Goal: Information Seeking & Learning: Learn about a topic

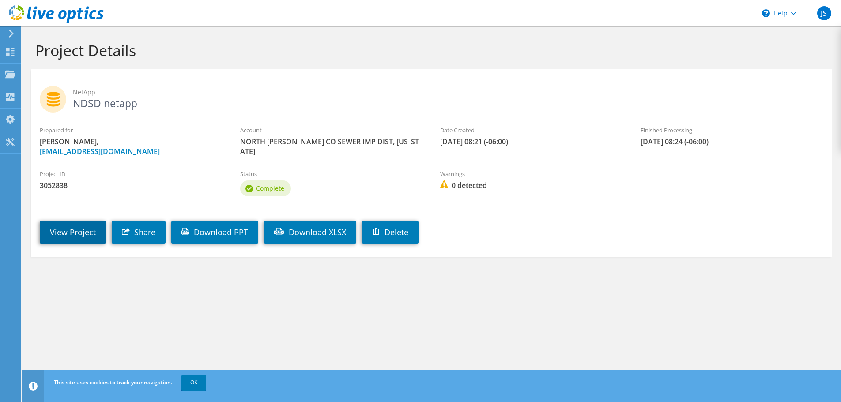
click at [61, 227] on link "View Project" at bounding box center [73, 232] width 66 height 23
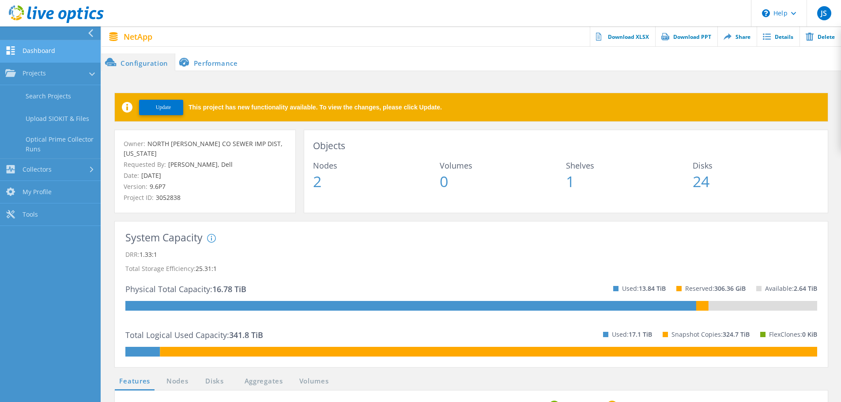
click at [35, 54] on link "Dashboard" at bounding box center [50, 51] width 101 height 23
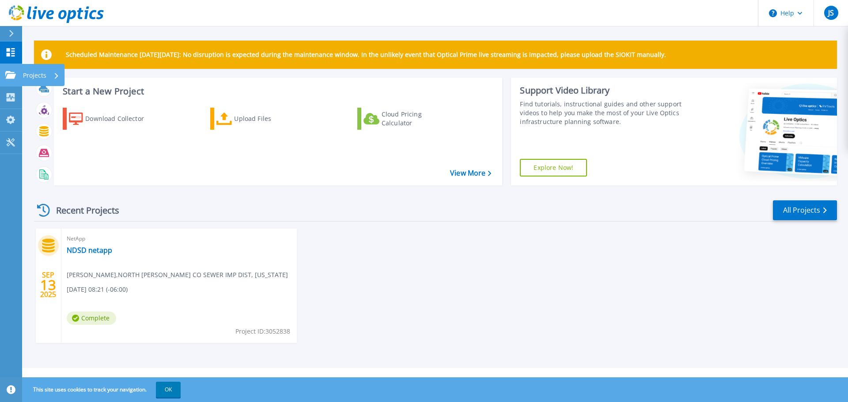
drag, startPoint x: 3, startPoint y: 70, endPoint x: 8, endPoint y: 72, distance: 5.7
click at [3, 70] on link "Projects Projects" at bounding box center [11, 75] width 22 height 23
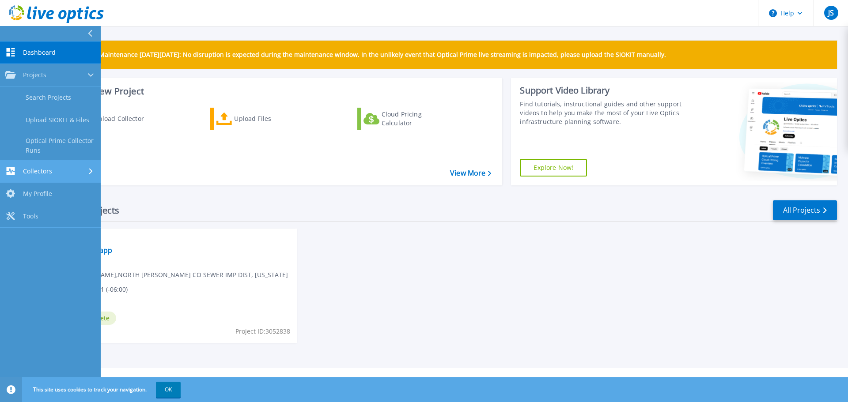
click at [28, 173] on span "Collectors" at bounding box center [37, 171] width 29 height 8
click at [41, 62] on link "Dashboard Dashboard" at bounding box center [50, 53] width 101 height 23
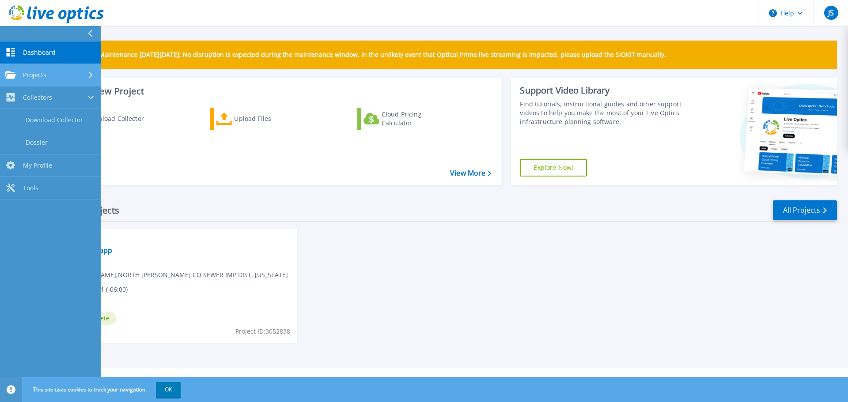
click at [39, 68] on link "Projects Projects" at bounding box center [50, 75] width 101 height 23
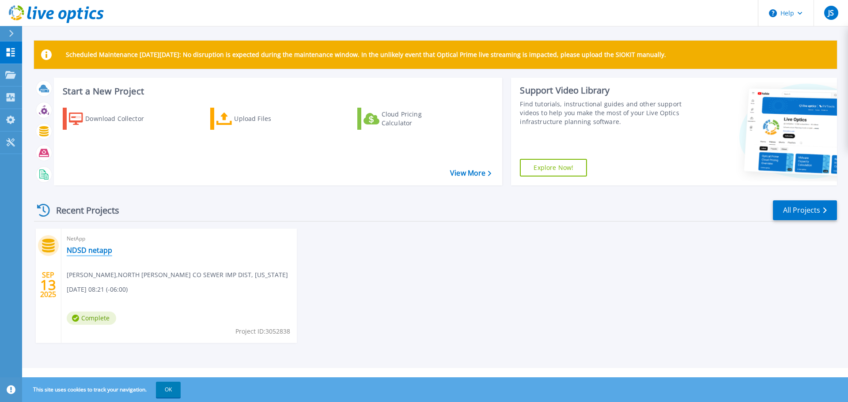
click at [88, 251] on link "NDSD netapp" at bounding box center [89, 250] width 45 height 9
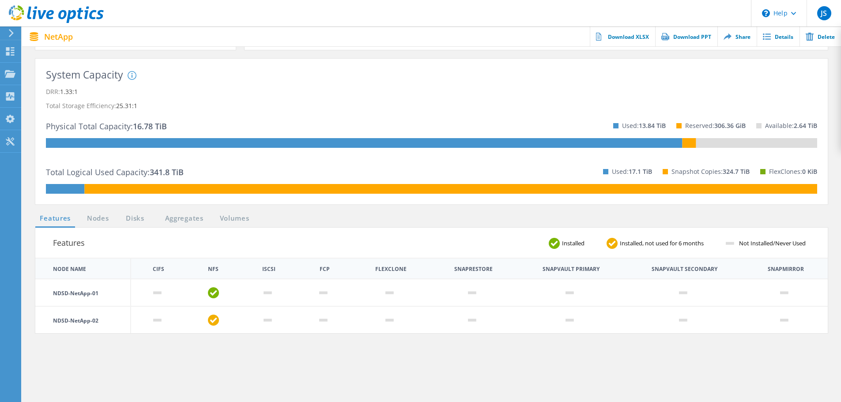
scroll to position [133, 0]
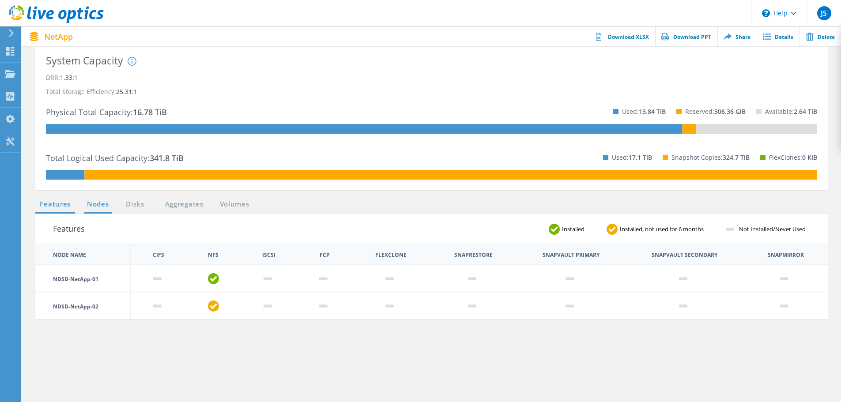
click at [101, 199] on link "Nodes" at bounding box center [98, 204] width 28 height 11
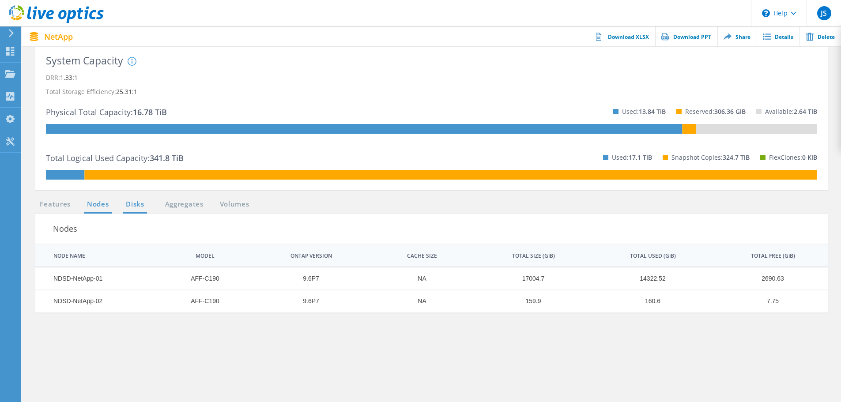
click at [134, 199] on link "Disks" at bounding box center [135, 204] width 24 height 11
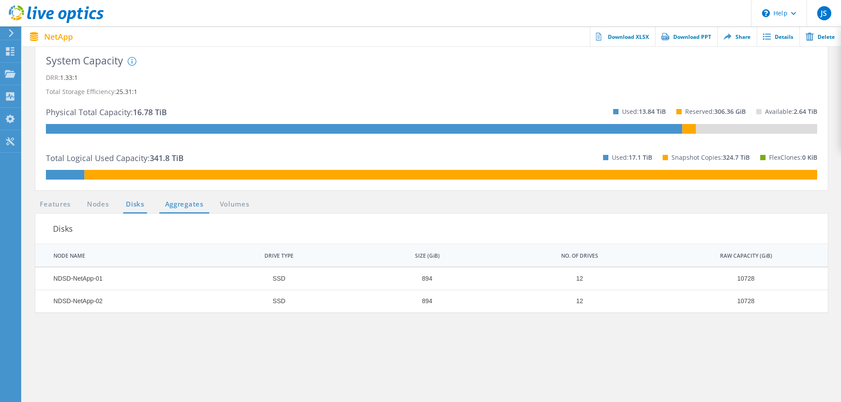
click at [175, 199] on link "Aggregates" at bounding box center [184, 204] width 50 height 11
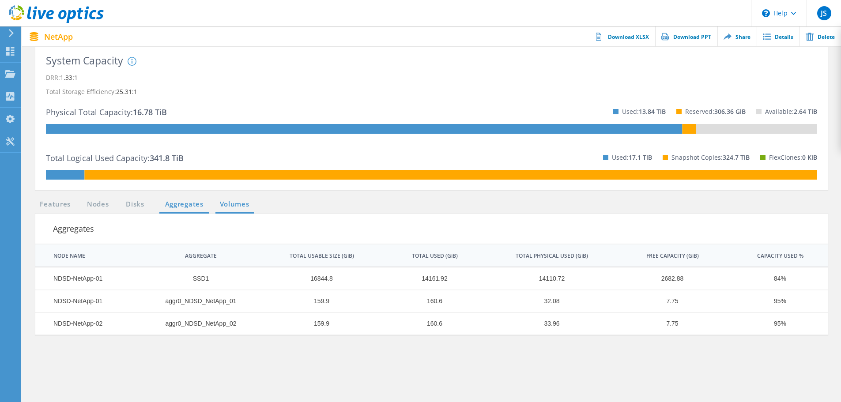
click at [239, 199] on link "Volumes" at bounding box center [235, 204] width 38 height 11
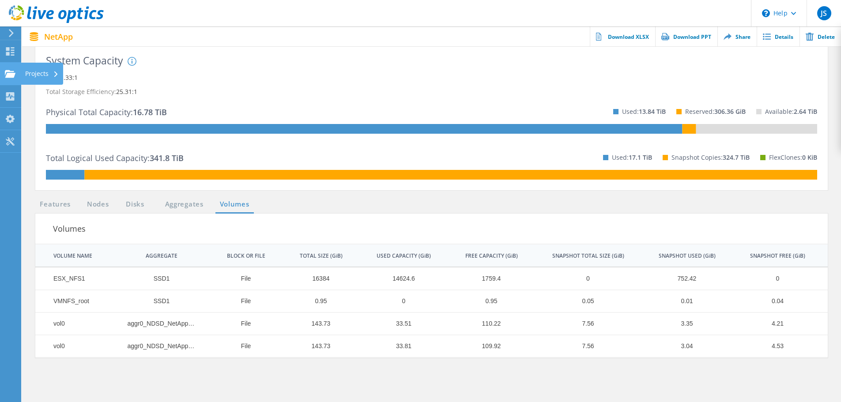
click at [34, 76] on div "Projects" at bounding box center [42, 74] width 34 height 6
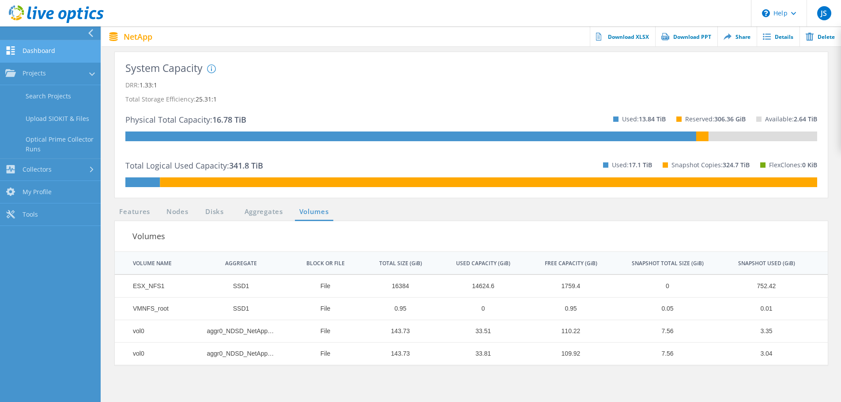
click at [51, 54] on link "Dashboard" at bounding box center [50, 51] width 101 height 23
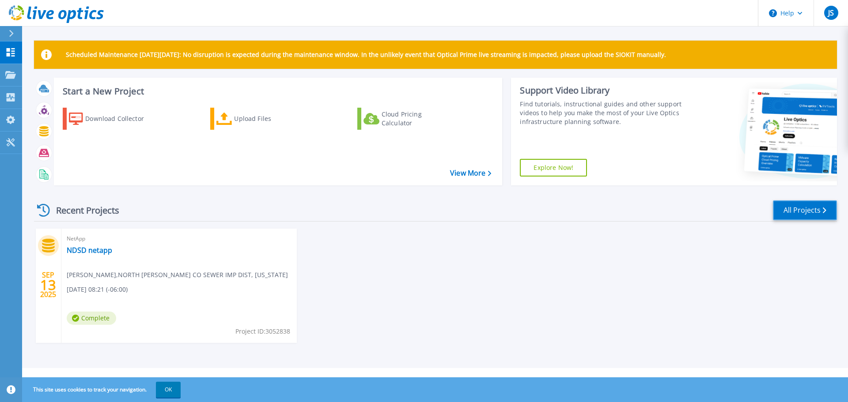
click at [821, 216] on link "All Projects" at bounding box center [805, 211] width 64 height 20
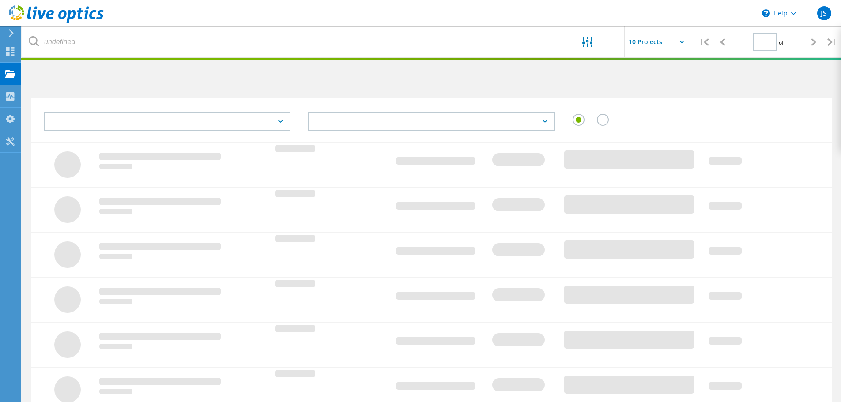
type input "1"
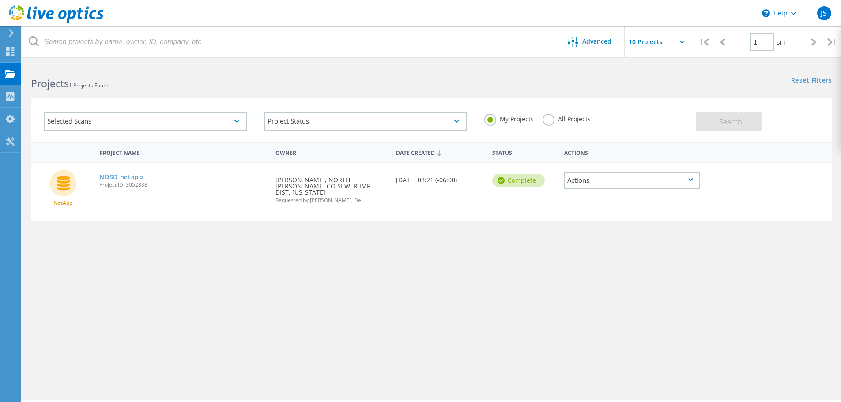
click at [121, 182] on span "Project ID: 3052838" at bounding box center [182, 184] width 167 height 5
click at [122, 178] on link "NDSD netapp" at bounding box center [121, 177] width 44 height 6
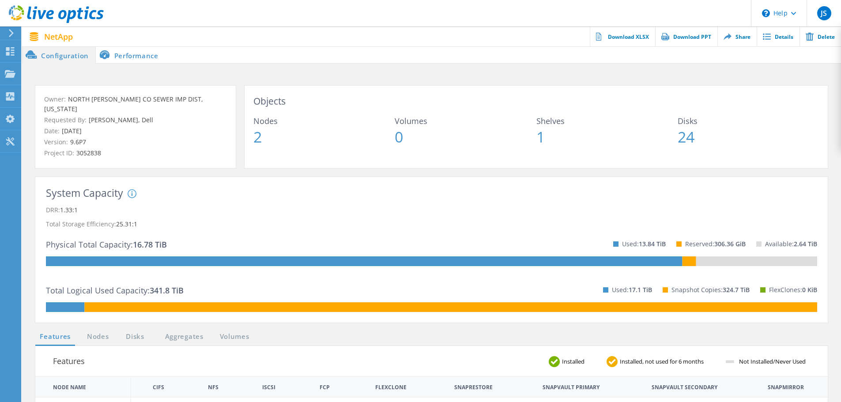
drag, startPoint x: 127, startPoint y: 49, endPoint x: 128, endPoint y: 55, distance: 5.4
click at [128, 52] on li "Performance" at bounding box center [130, 55] width 69 height 18
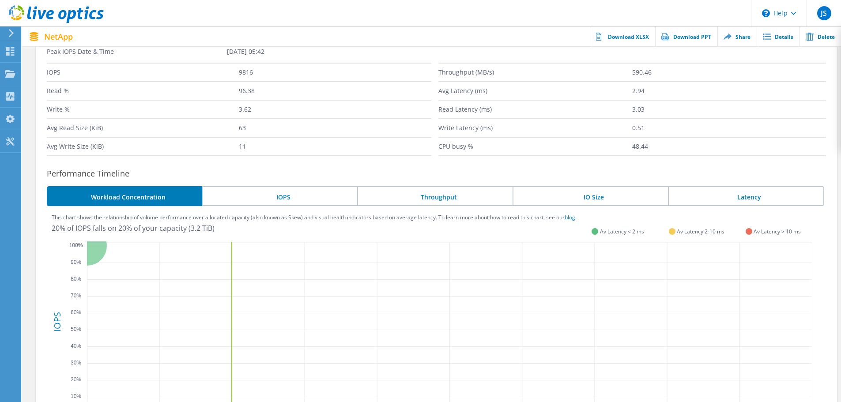
scroll to position [123, 0]
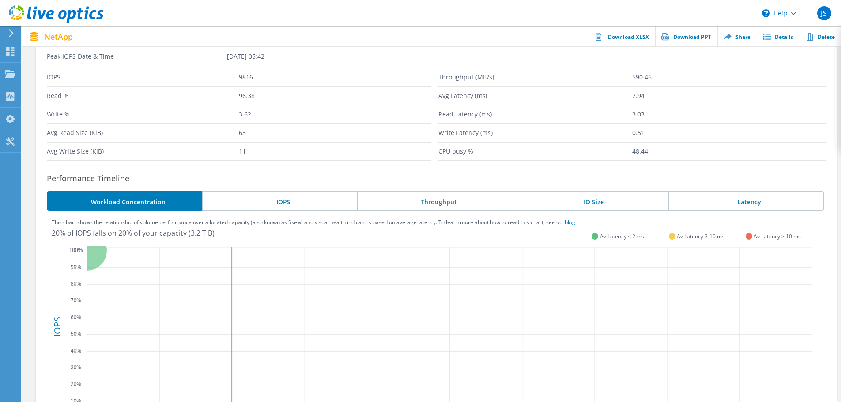
click at [447, 203] on li "Throughput" at bounding box center [434, 201] width 155 height 20
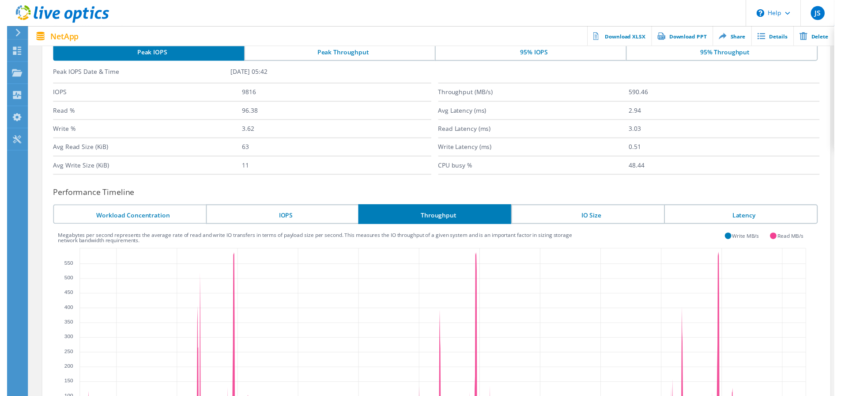
scroll to position [80, 0]
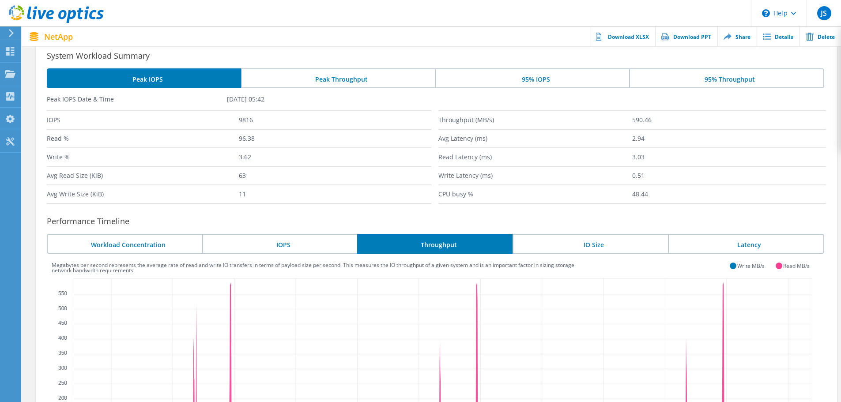
click at [599, 241] on li "IO Size" at bounding box center [590, 244] width 155 height 20
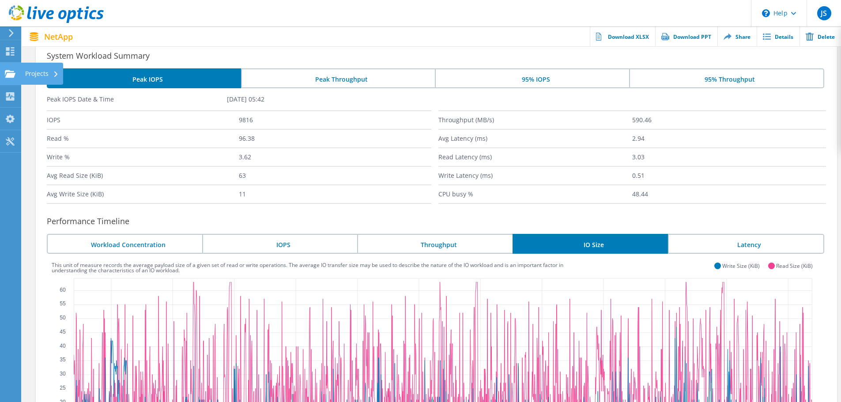
click at [10, 75] on use at bounding box center [10, 74] width 11 height 8
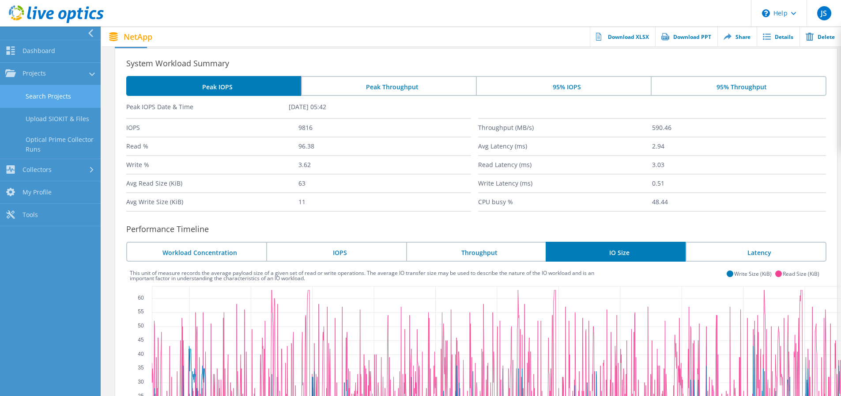
click at [68, 95] on link "Search Projects" at bounding box center [50, 96] width 101 height 23
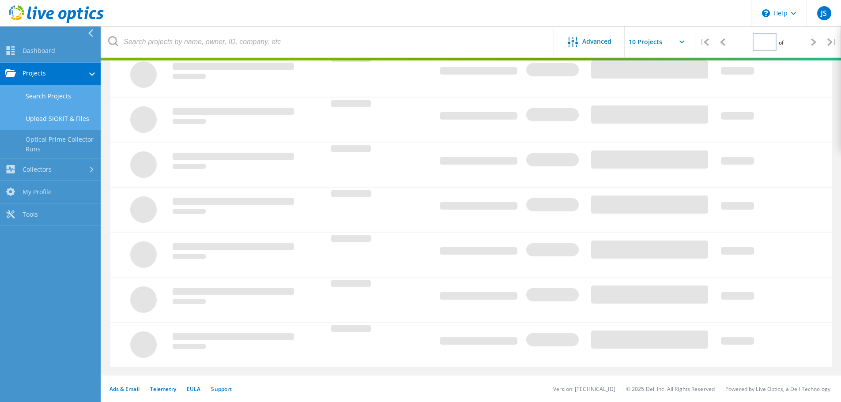
type input "1"
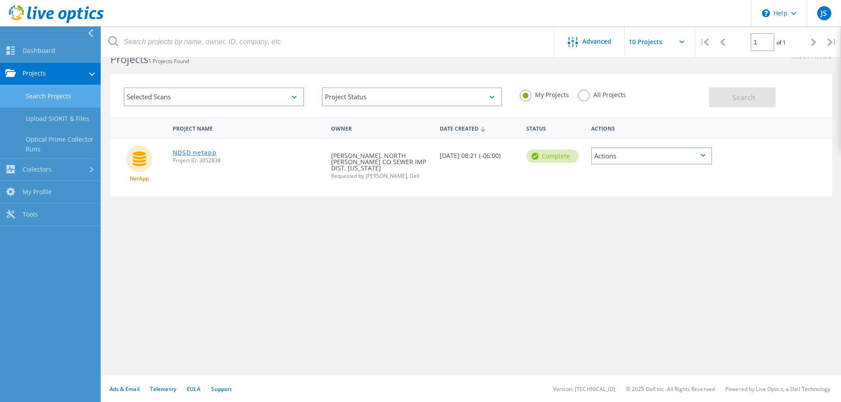
click at [199, 151] on link "NDSD netapp" at bounding box center [195, 153] width 44 height 6
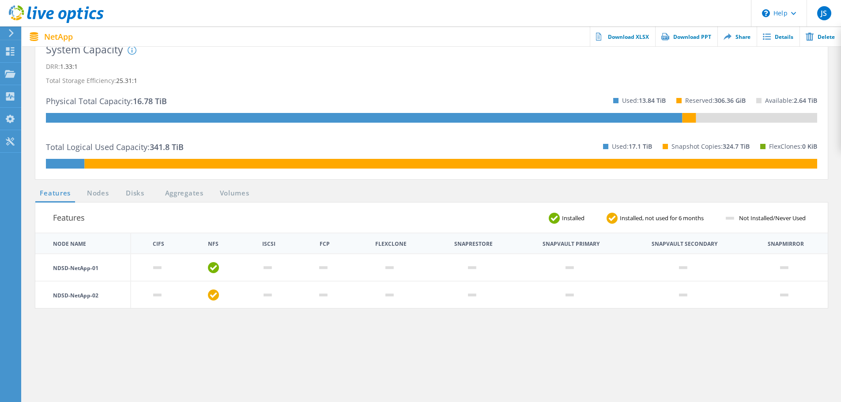
scroll to position [177, 0]
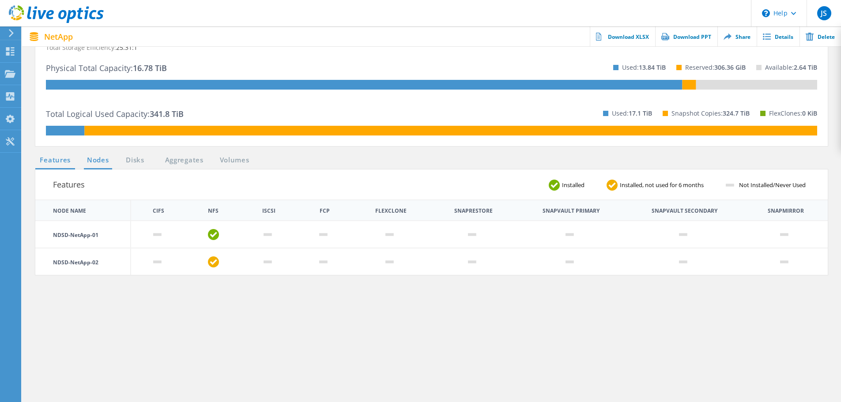
click at [91, 155] on link "Nodes" at bounding box center [98, 160] width 28 height 11
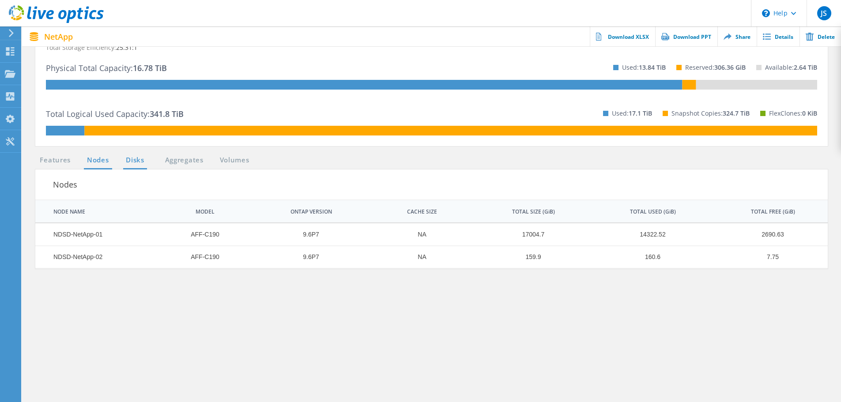
click at [140, 155] on link "Disks" at bounding box center [135, 160] width 24 height 11
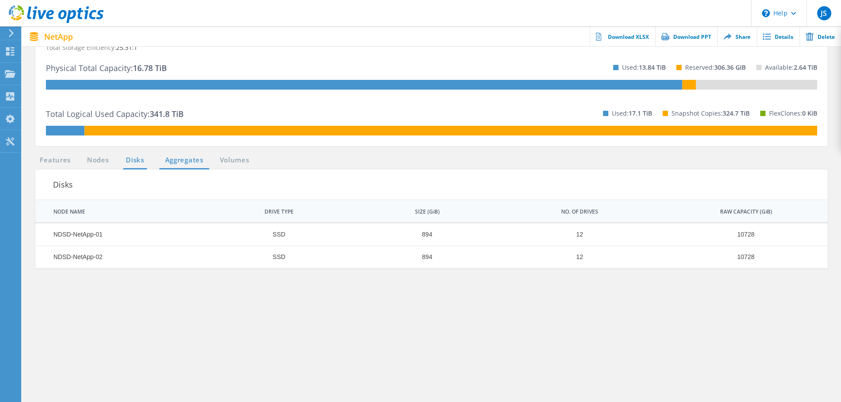
click at [189, 155] on link "Aggregates" at bounding box center [184, 160] width 50 height 11
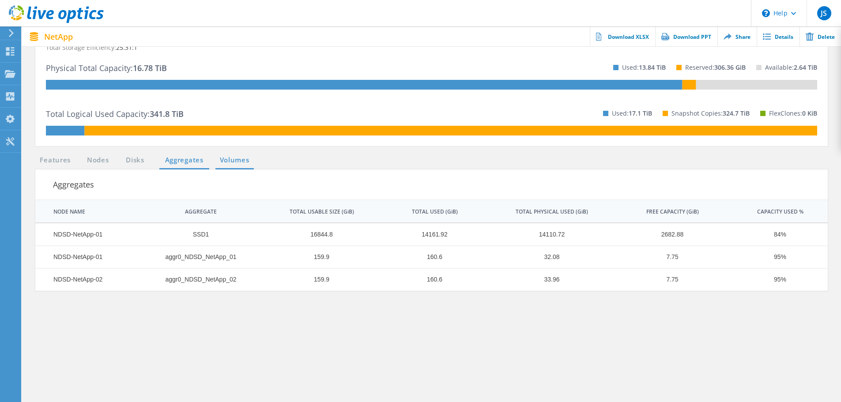
click at [227, 155] on link "Volumes" at bounding box center [235, 160] width 38 height 11
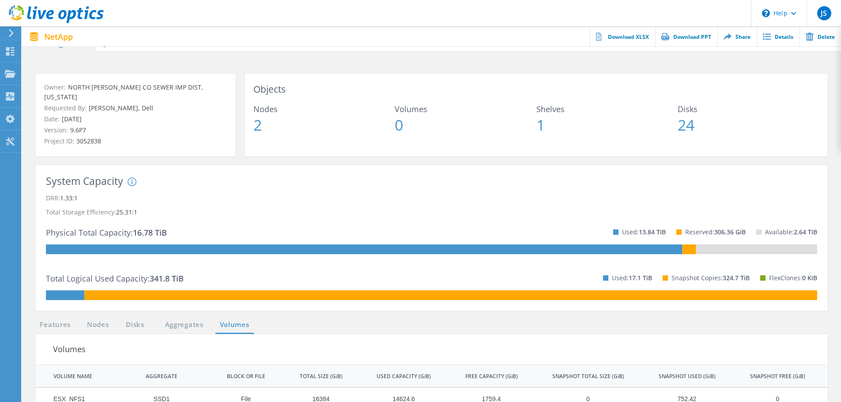
scroll to position [0, 0]
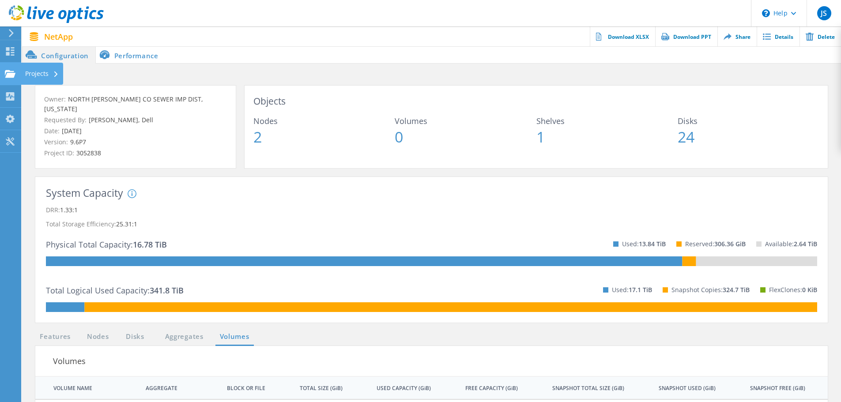
click at [7, 70] on use at bounding box center [10, 74] width 11 height 8
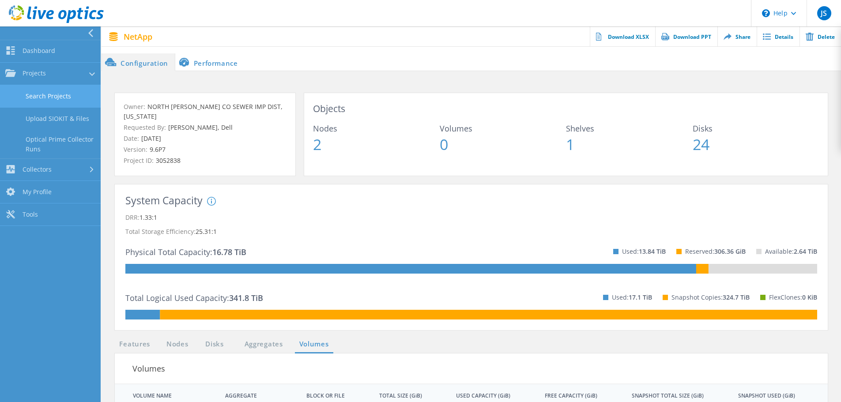
click at [38, 95] on link "Search Projects" at bounding box center [50, 96] width 101 height 23
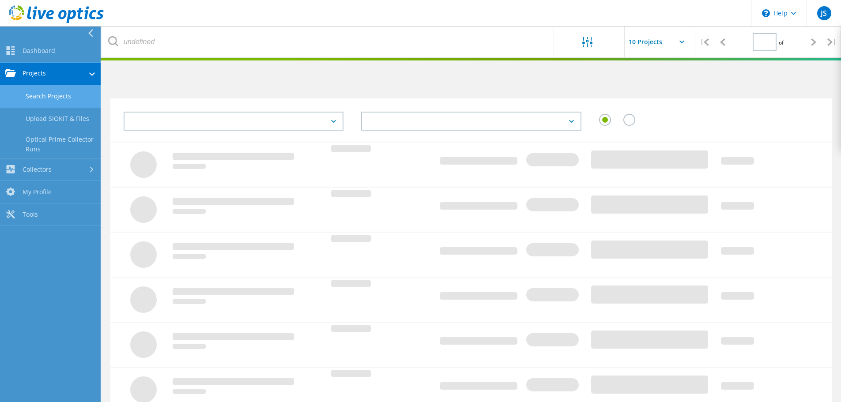
type input "1"
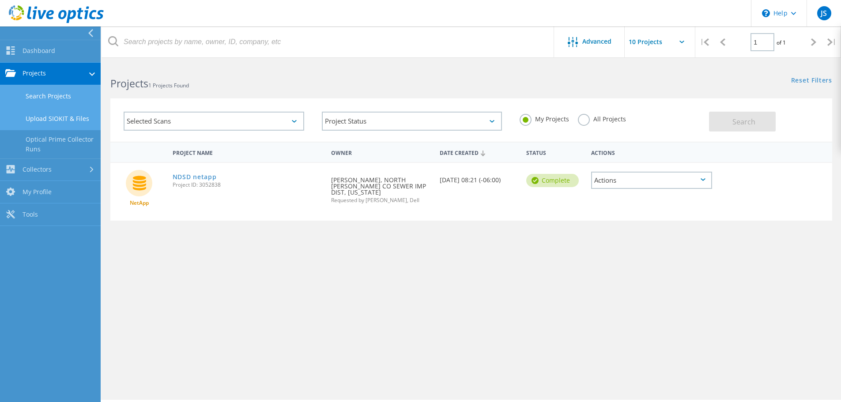
click at [60, 125] on link "Upload SIOKIT & Files" at bounding box center [50, 119] width 101 height 23
